Goal: Transaction & Acquisition: Purchase product/service

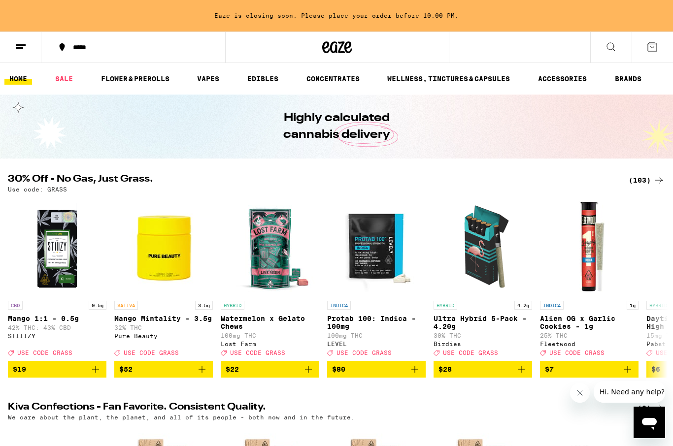
click at [629, 175] on div "(103)" at bounding box center [647, 180] width 36 height 12
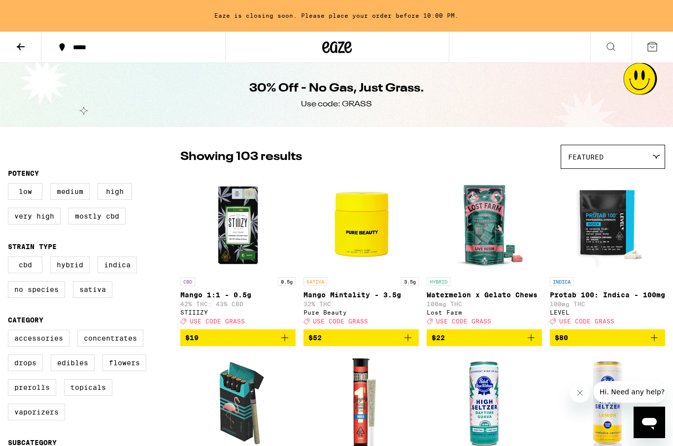
click at [65, 421] on label "Vaporizers" at bounding box center [36, 412] width 57 height 17
click at [10, 332] on input "Vaporizers" at bounding box center [10, 332] width 0 height 0
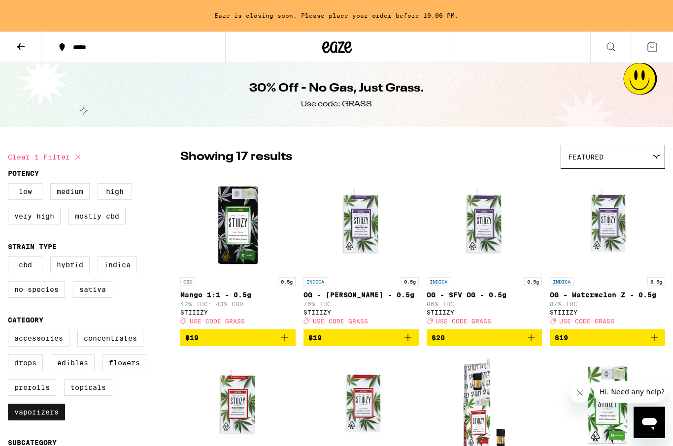
click at [28, 421] on label "Vaporizers" at bounding box center [36, 412] width 57 height 17
click at [10, 332] on input "Vaporizers" at bounding box center [10, 332] width 0 height 0
checkbox input "false"
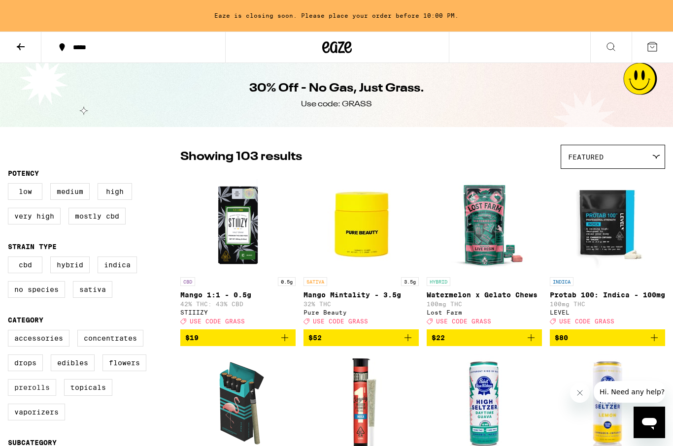
click at [33, 395] on label "Prerolls" at bounding box center [32, 387] width 48 height 17
click at [10, 332] on input "Prerolls" at bounding box center [10, 332] width 0 height 0
checkbox input "true"
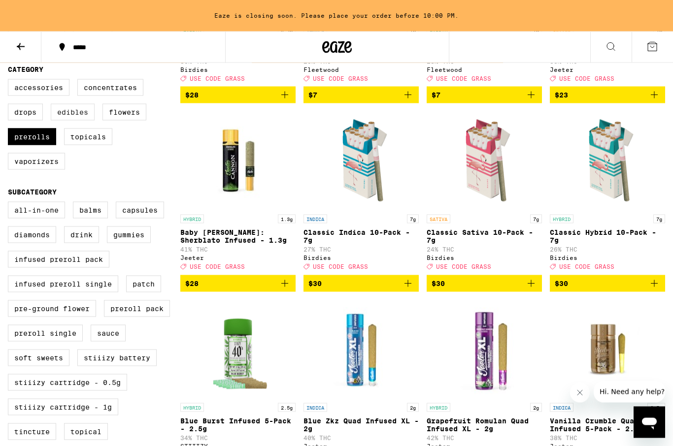
scroll to position [251, 0]
click at [63, 120] on label "Edibles" at bounding box center [73, 111] width 44 height 17
click at [10, 81] on input "Edibles" at bounding box center [10, 80] width 0 height 0
checkbox input "true"
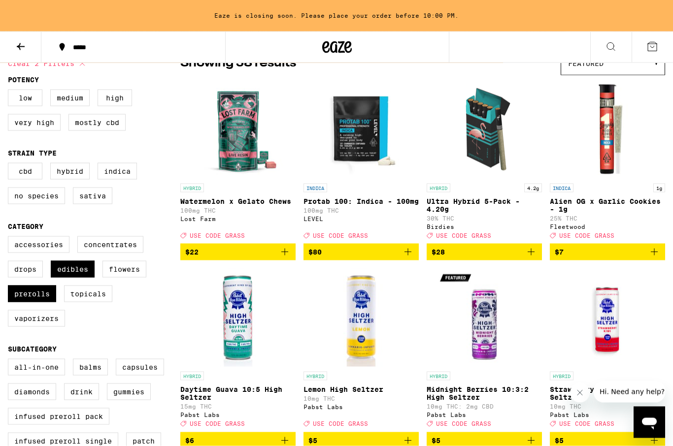
scroll to position [59, 0]
